Goal: Go to known website: Access a specific website the user already knows

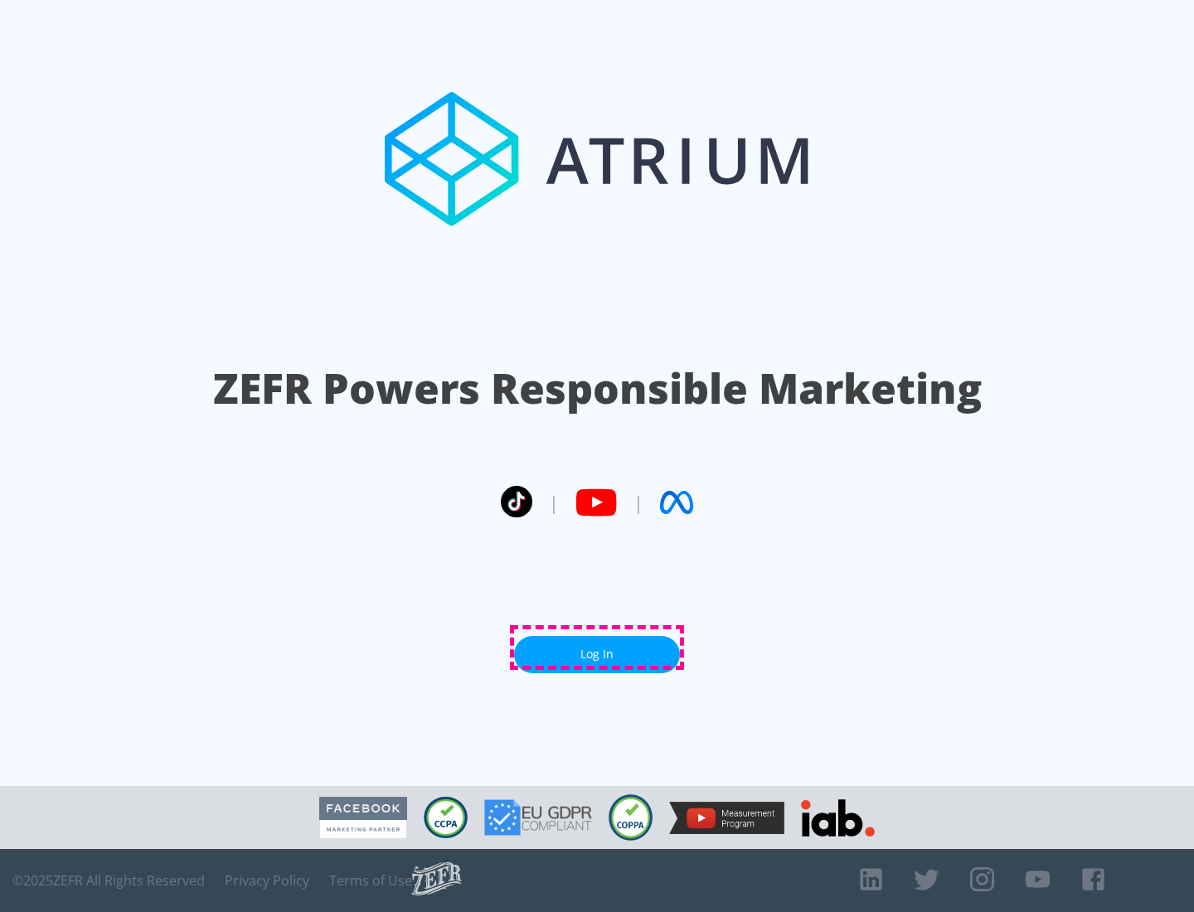
click at [597, 648] on link "Log In" at bounding box center [597, 654] width 166 height 37
